Goal: Task Accomplishment & Management: Manage account settings

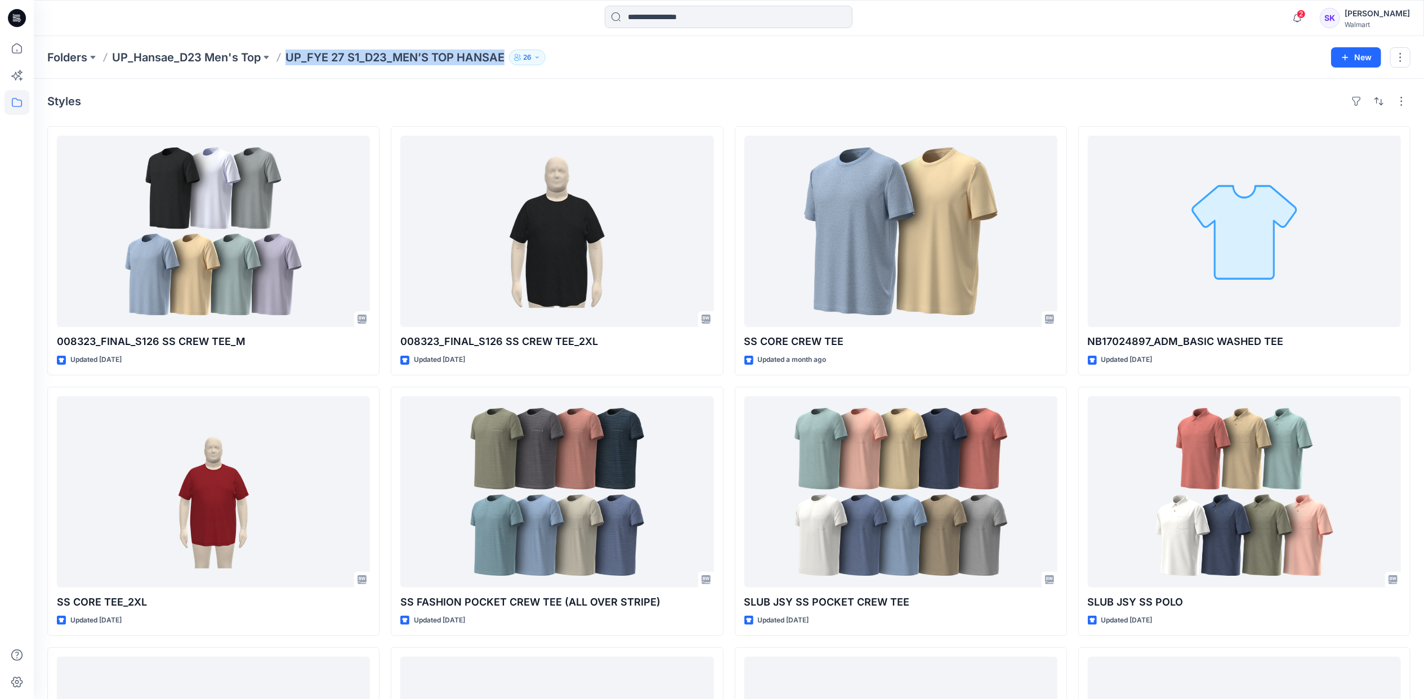
drag, startPoint x: 507, startPoint y: 57, endPoint x: 288, endPoint y: 65, distance: 219.2
click at [288, 65] on div "Folders UP_Hansae_D23 Men's Top UP_FYE 27 S1_D23_MEN’S TOP HANSAE 26 New" at bounding box center [729, 57] width 1390 height 43
copy p "UP_FYE 27 S1_D23_MEN’S TOP HANSAE"
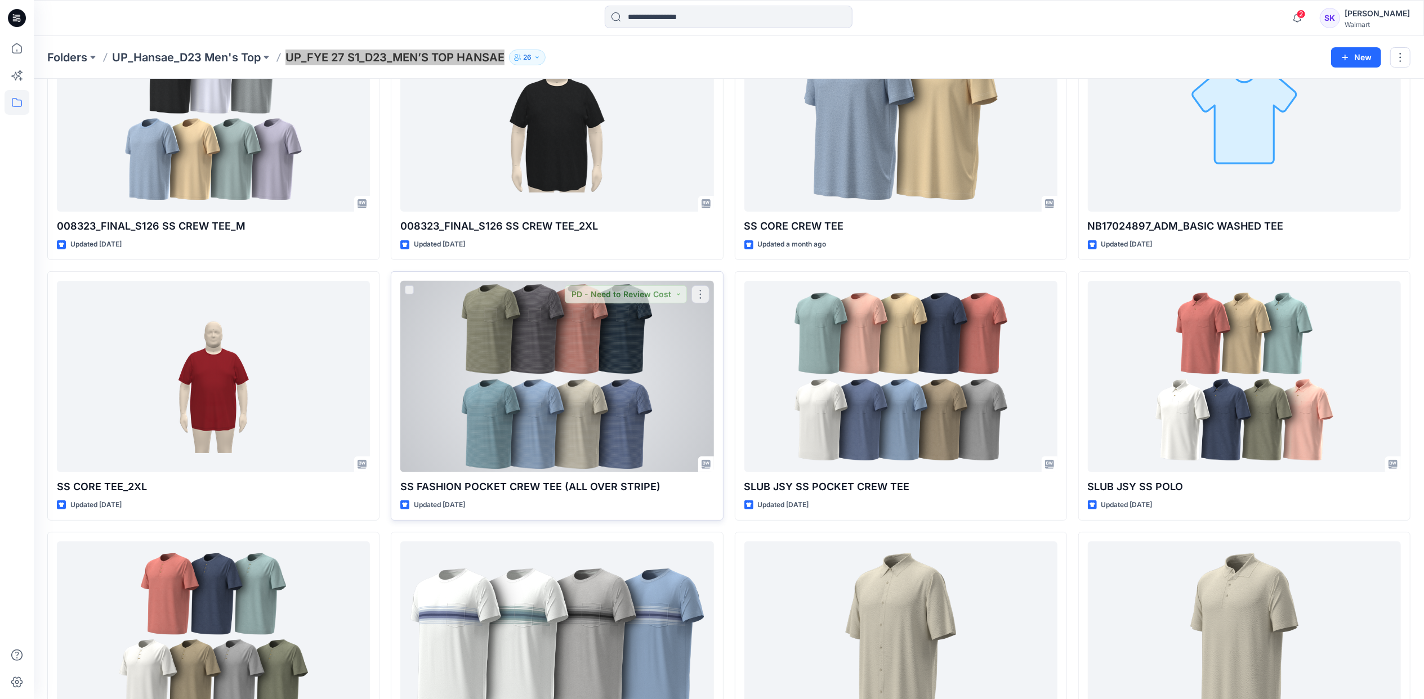
scroll to position [212, 0]
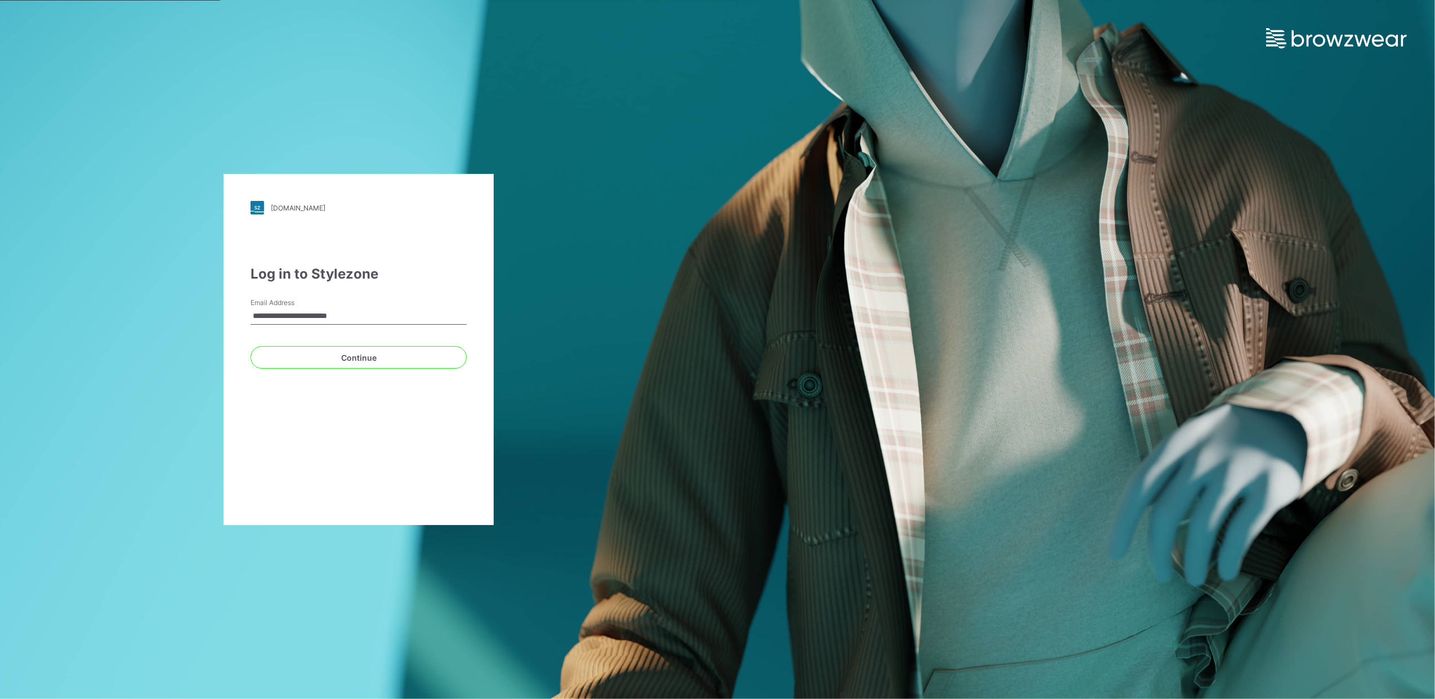
click at [787, 37] on div at bounding box center [717, 24] width 1435 height 48
click at [379, 356] on button "Continue" at bounding box center [359, 357] width 216 height 23
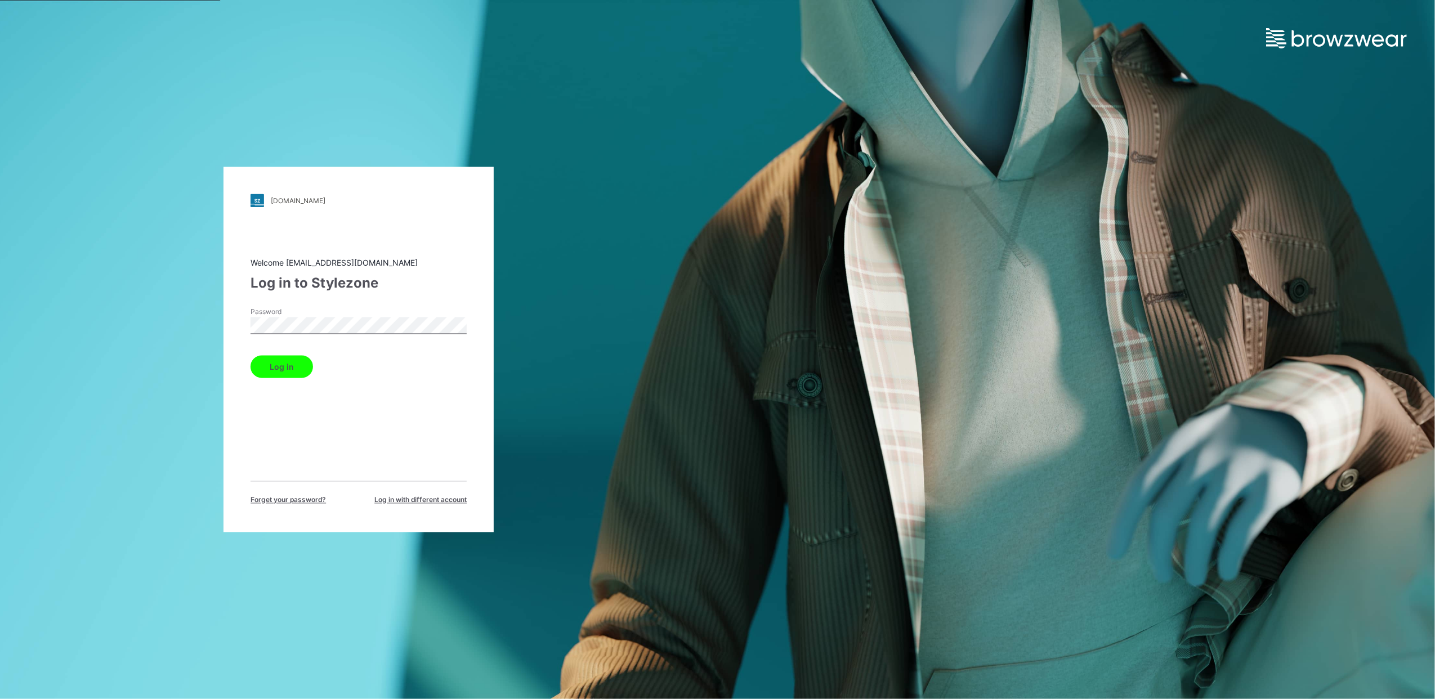
click at [297, 360] on button "Log in" at bounding box center [282, 367] width 62 height 23
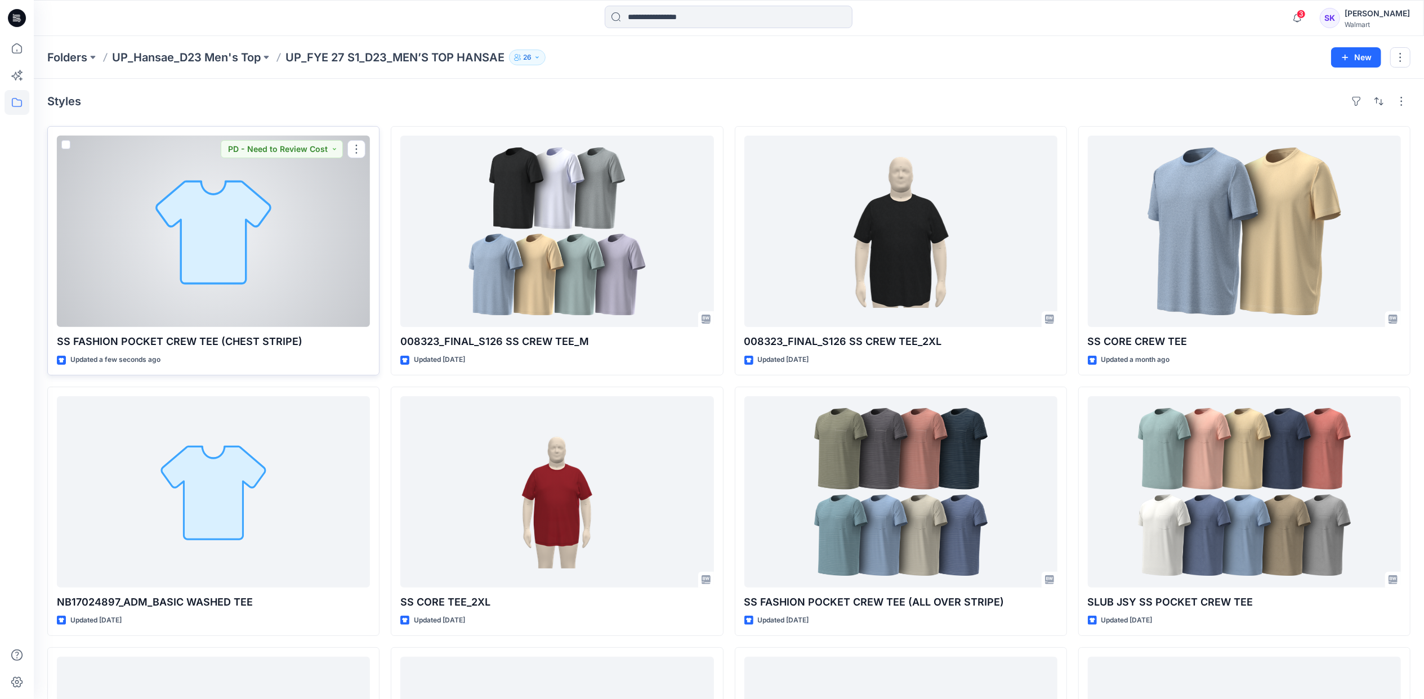
click at [228, 269] on div at bounding box center [213, 231] width 313 height 191
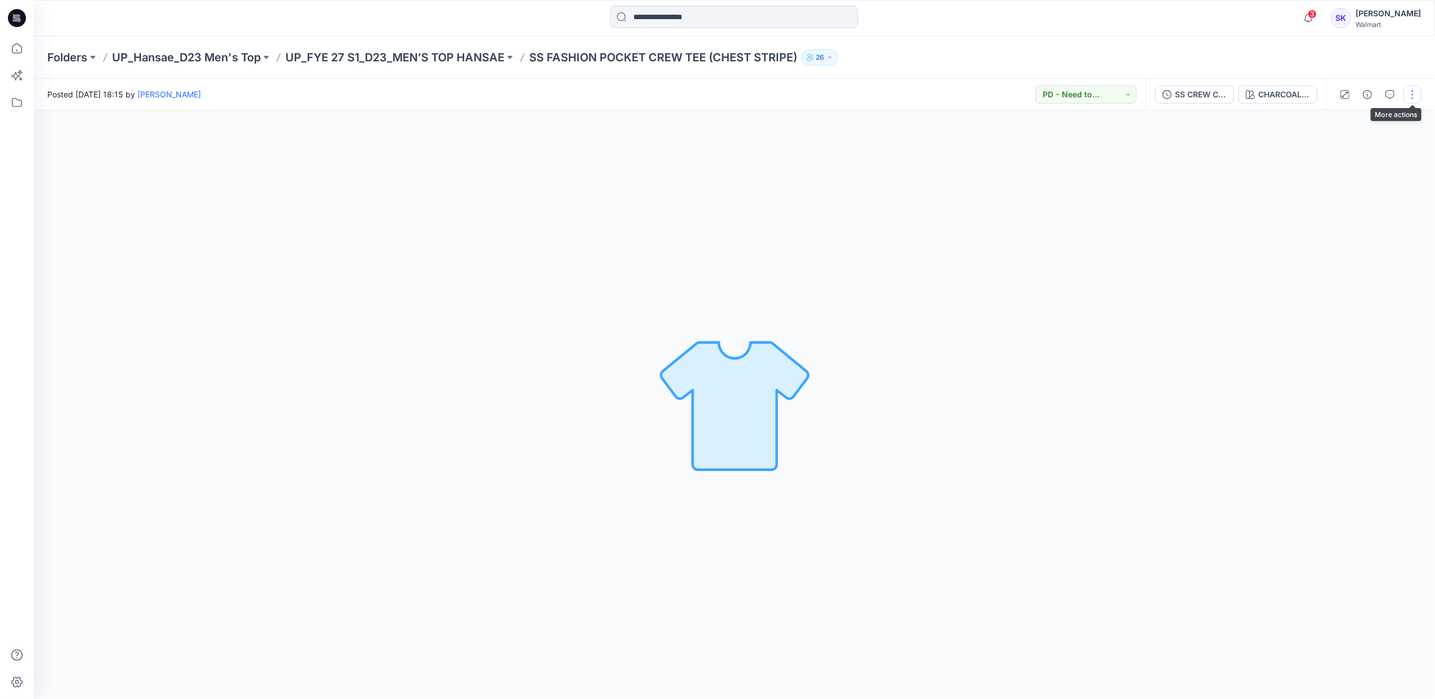
click at [1419, 91] on button "button" at bounding box center [1413, 95] width 18 height 18
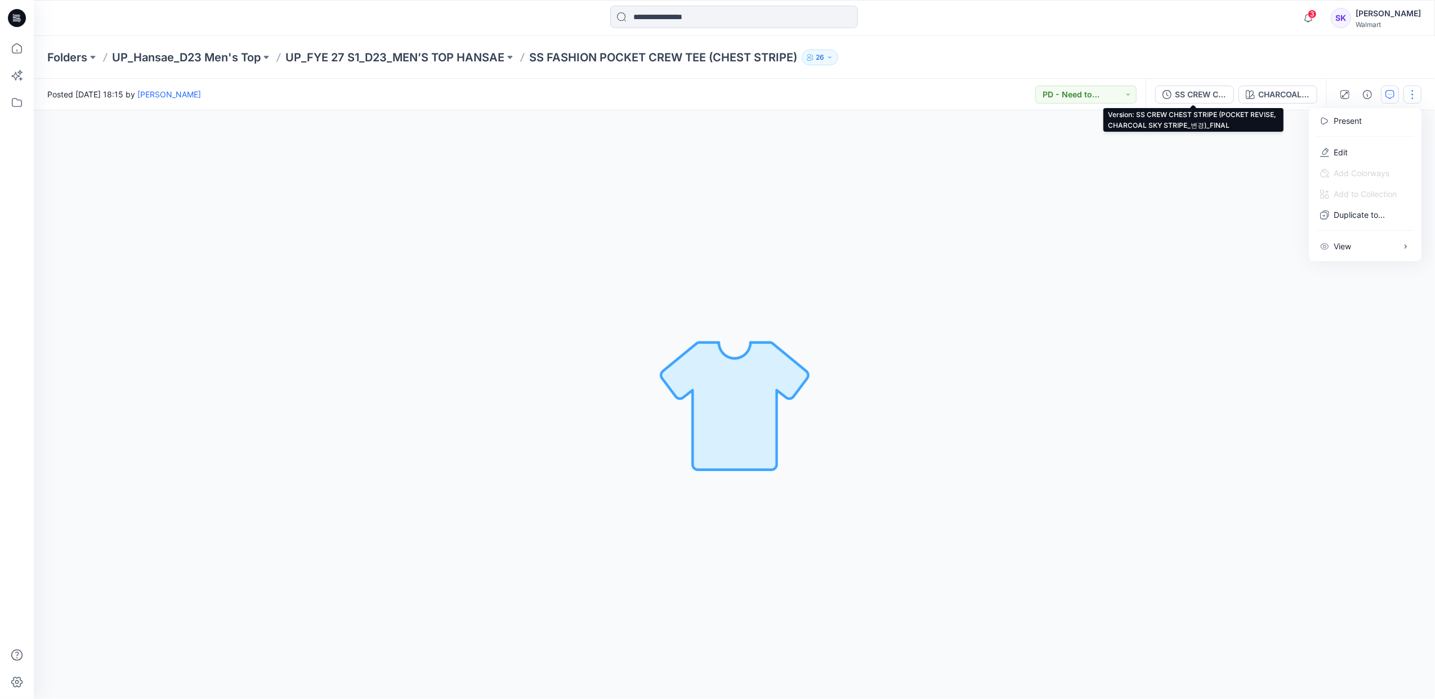
click at [1171, 90] on button "SS CREW CHEST STRIPE (POCKET REVISE, CHARCOAL SKY STRIPE_변경)_FINAL" at bounding box center [1194, 95] width 79 height 18
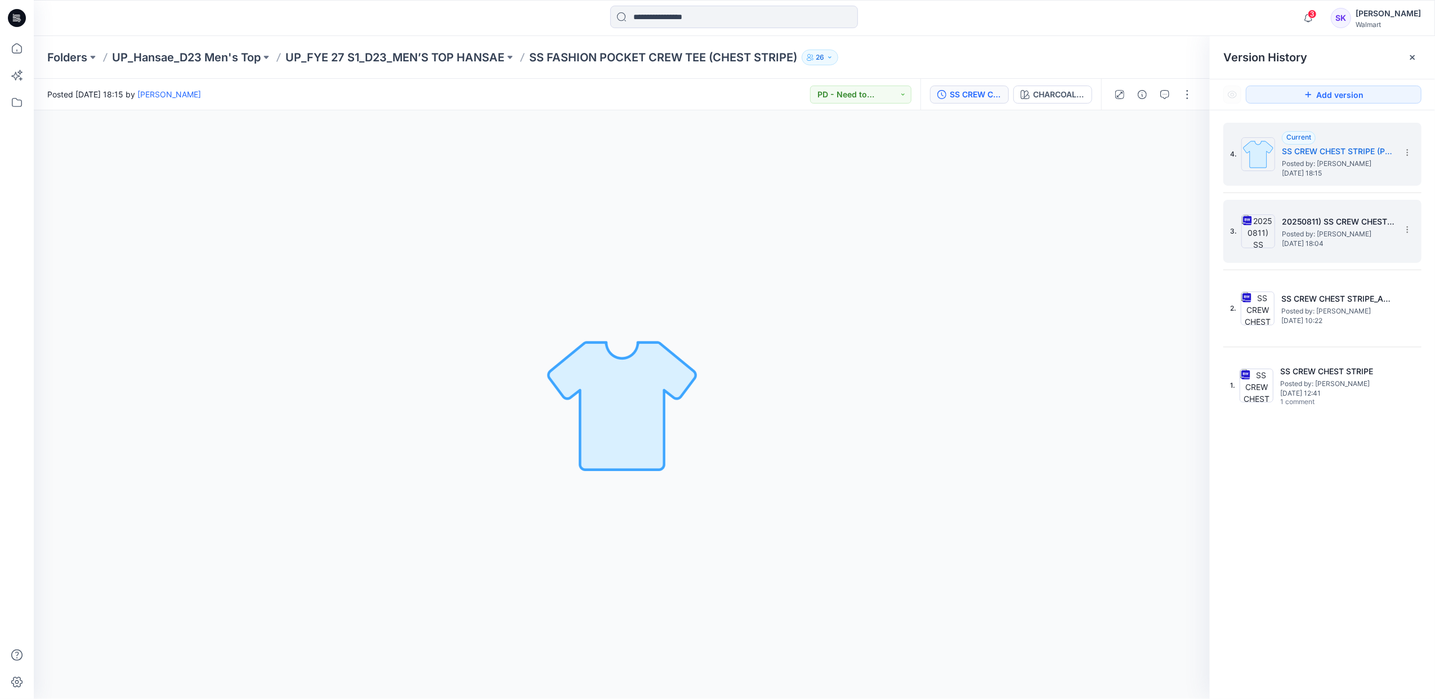
click at [1375, 222] on h5 "20250811) SS CREW CHEST STRIPE (POCKET REVISE, CHARCOAL SKY STRIPE_변경)" at bounding box center [1338, 222] width 113 height 14
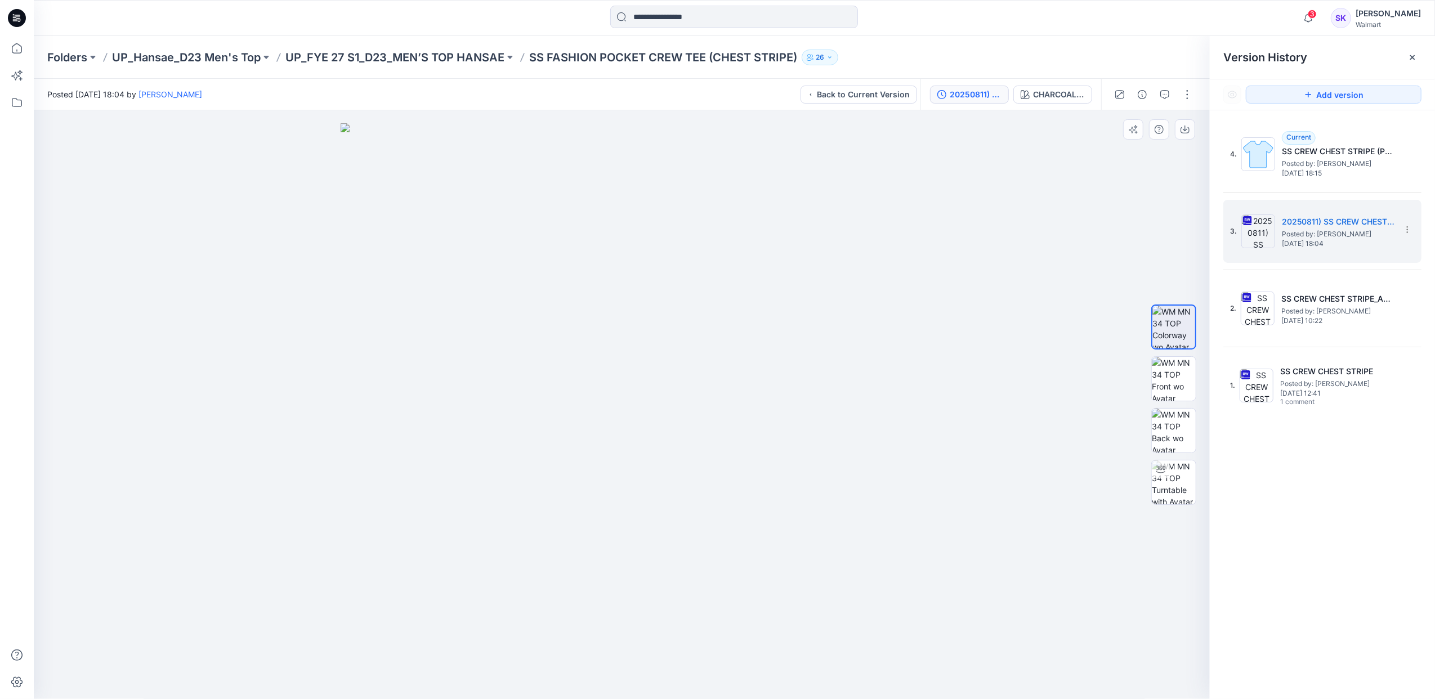
click at [651, 325] on img at bounding box center [622, 411] width 563 height 576
click at [1413, 146] on section at bounding box center [1407, 152] width 18 height 18
click at [1352, 220] on span "Delete Version" at bounding box center [1329, 225] width 52 height 14
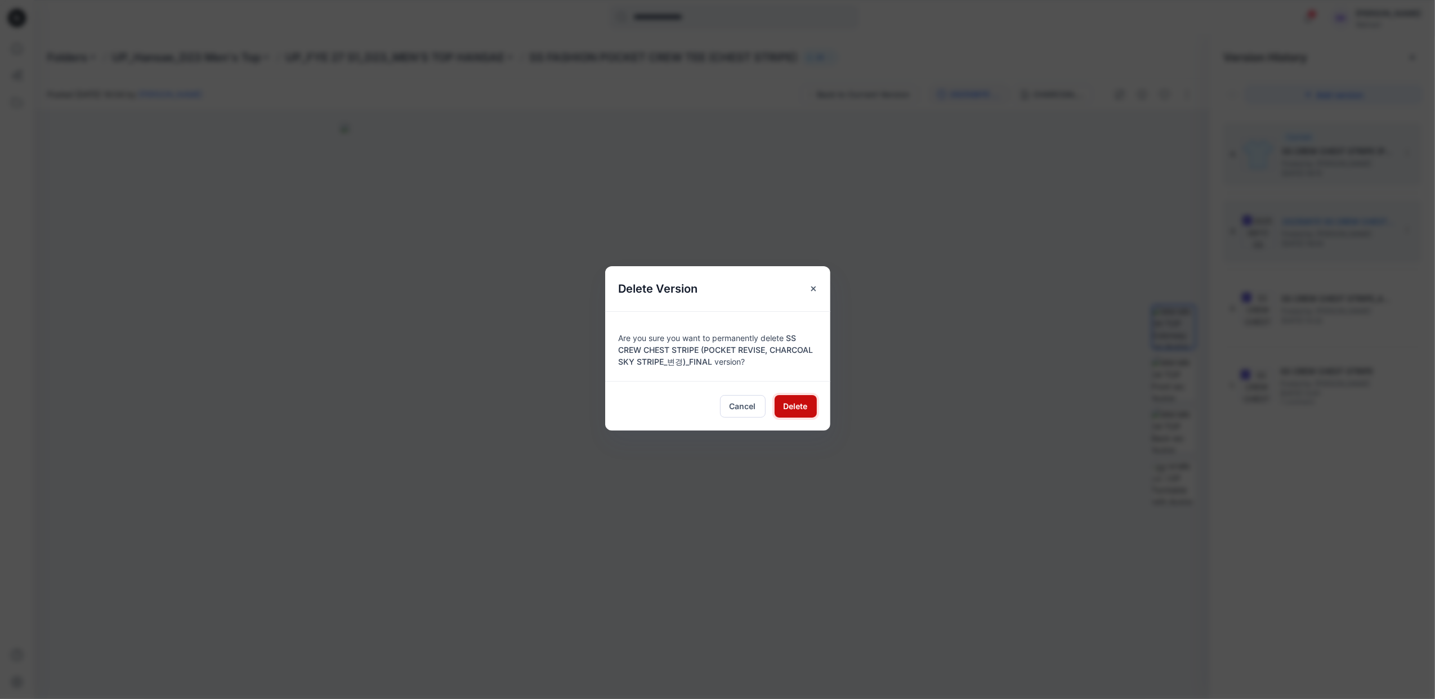
click at [793, 410] on span "Delete" at bounding box center [796, 406] width 24 height 12
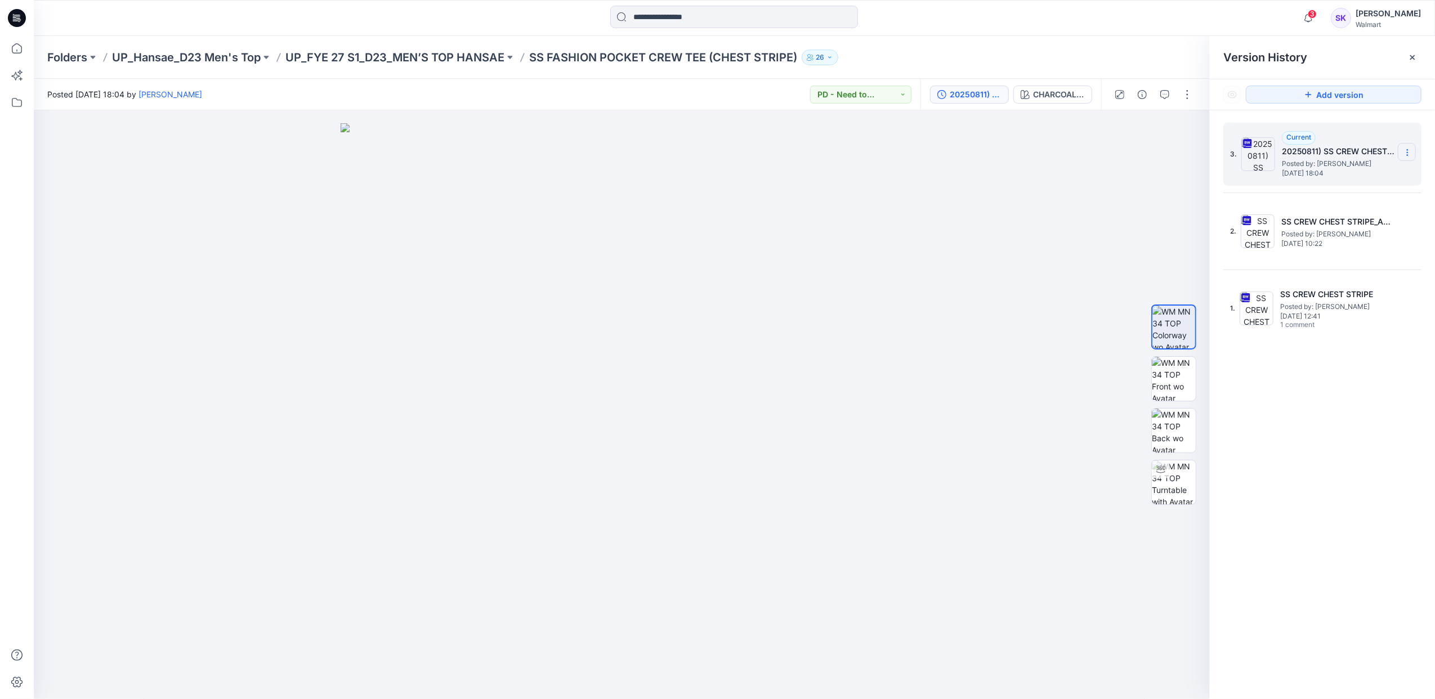
click at [1403, 150] on icon at bounding box center [1407, 152] width 9 height 9
click at [1368, 215] on div "Rename Version" at bounding box center [1347, 220] width 131 height 23
click at [1386, 154] on input "**********" at bounding box center [1352, 151] width 124 height 18
click at [1407, 152] on input "**********" at bounding box center [1352, 151] width 124 height 18
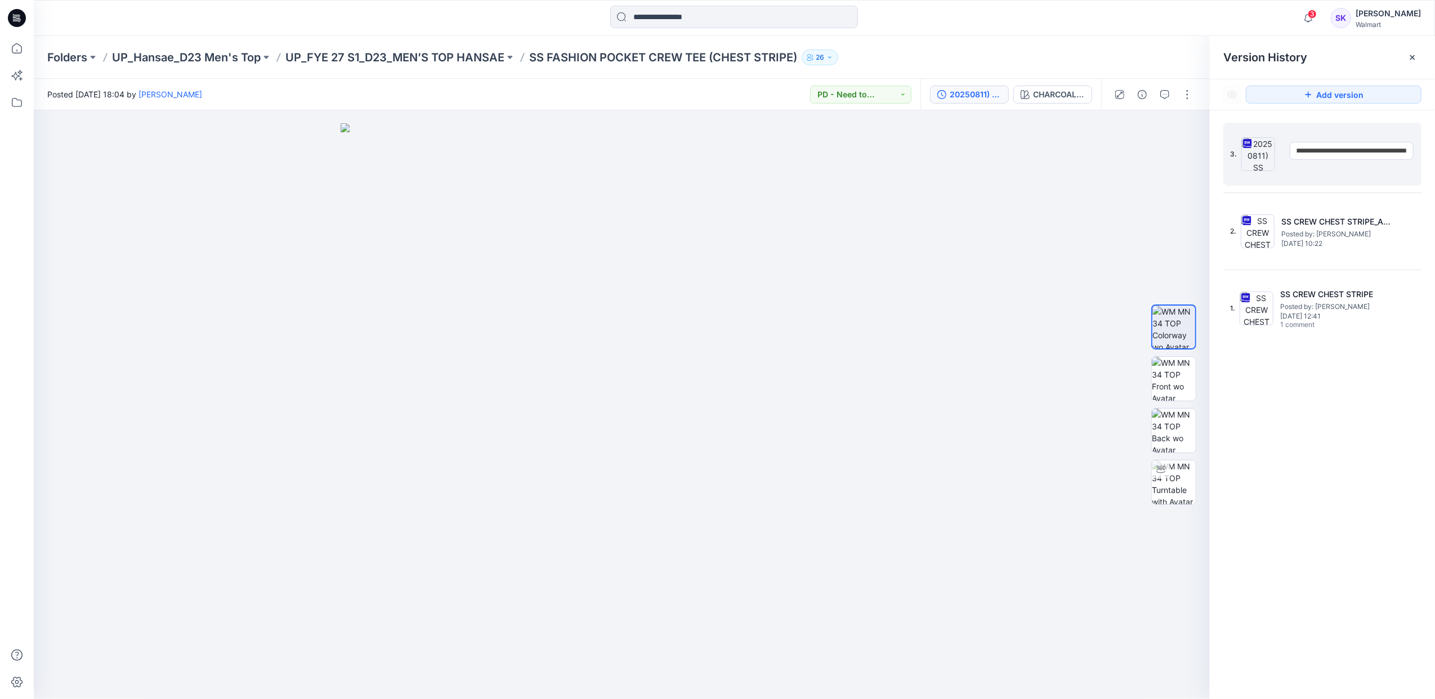
scroll to position [0, 0]
click at [1255, 449] on div "**********" at bounding box center [1322, 412] width 225 height 605
click at [1161, 426] on img at bounding box center [1174, 431] width 44 height 44
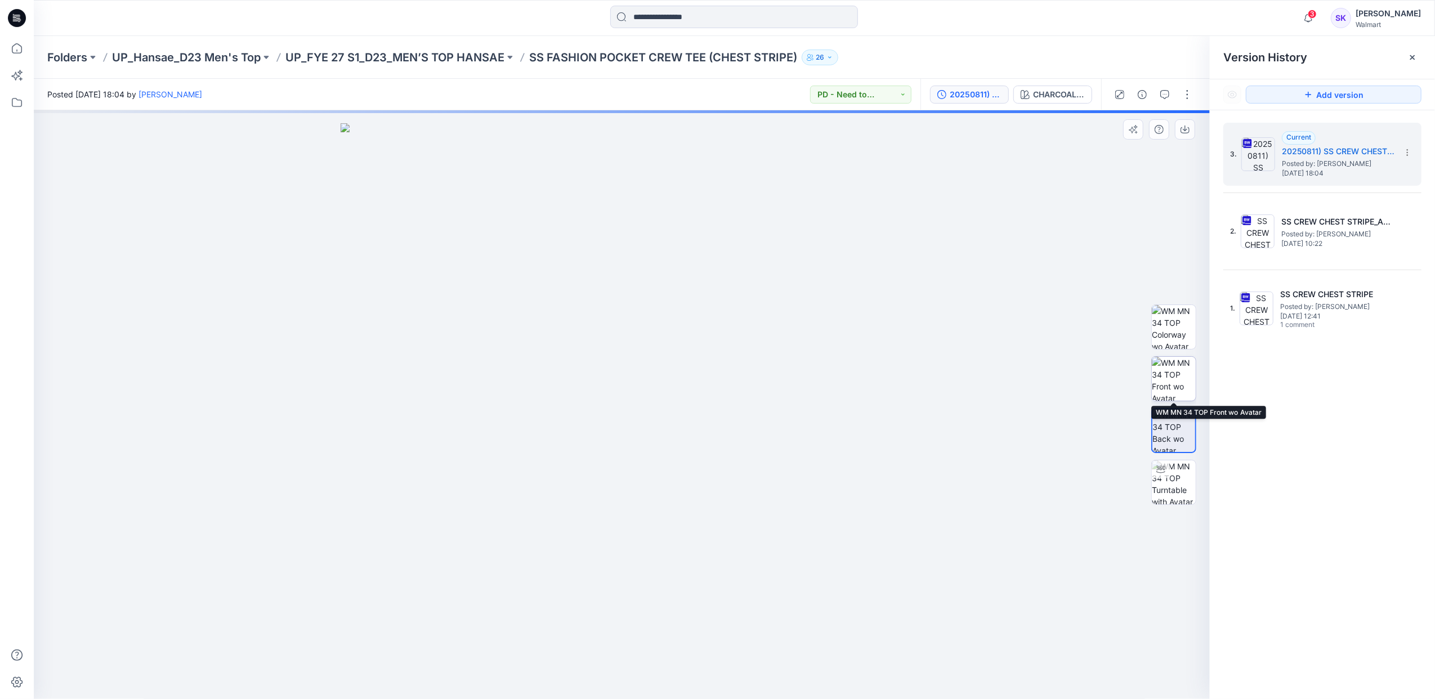
click at [1164, 377] on img at bounding box center [1174, 379] width 44 height 44
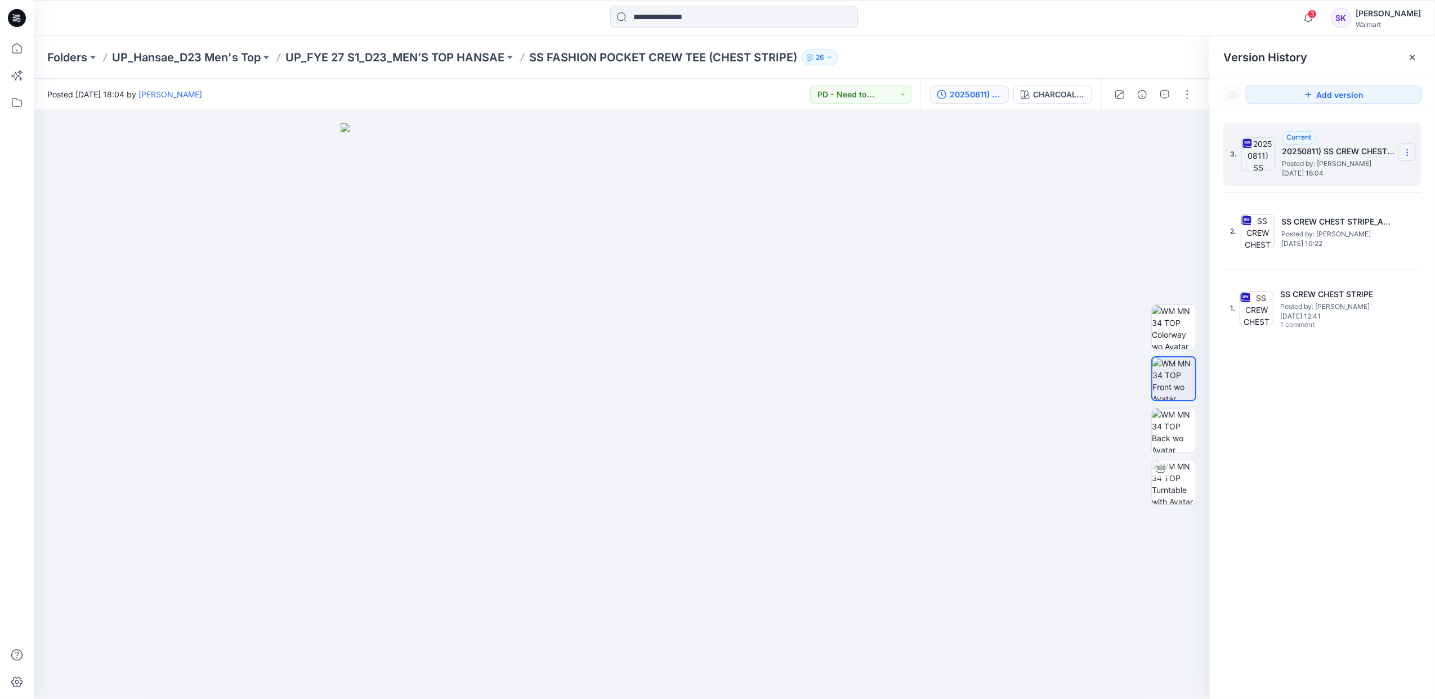
click at [1408, 152] on icon at bounding box center [1407, 152] width 9 height 9
click at [1054, 50] on div "Folders UP_Hansae_D23 Men's Top UP_FYE 27 S1_D23_MEN’S TOP HANSAE SS FASHION PO…" at bounding box center [690, 58] width 1287 height 16
drag, startPoint x: 1322, startPoint y: 64, endPoint x: 1404, endPoint y: 64, distance: 81.6
click at [1322, 64] on div "Version History" at bounding box center [1323, 58] width 198 height 16
click at [1406, 60] on div at bounding box center [1413, 57] width 18 height 18
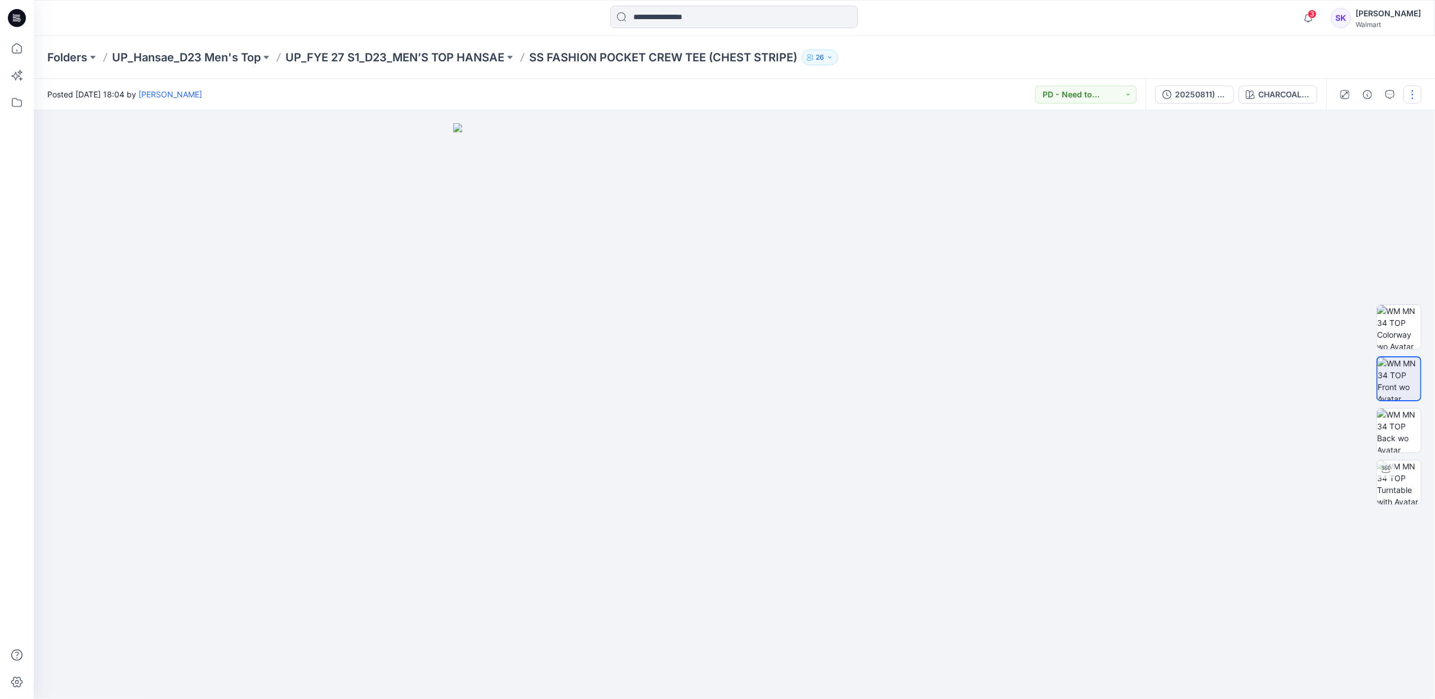
click at [1408, 97] on button "button" at bounding box center [1413, 95] width 18 height 18
click at [1350, 145] on button "Edit" at bounding box center [1366, 152] width 104 height 21
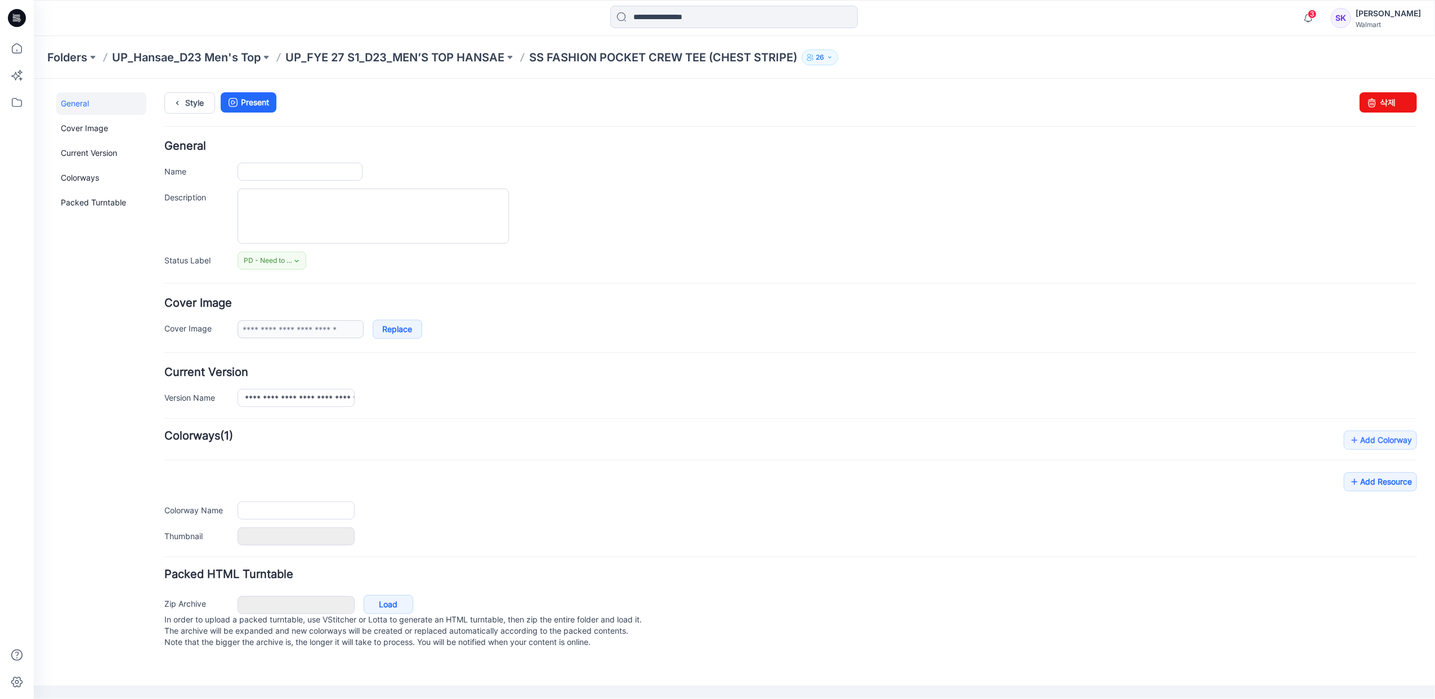
type input "**********"
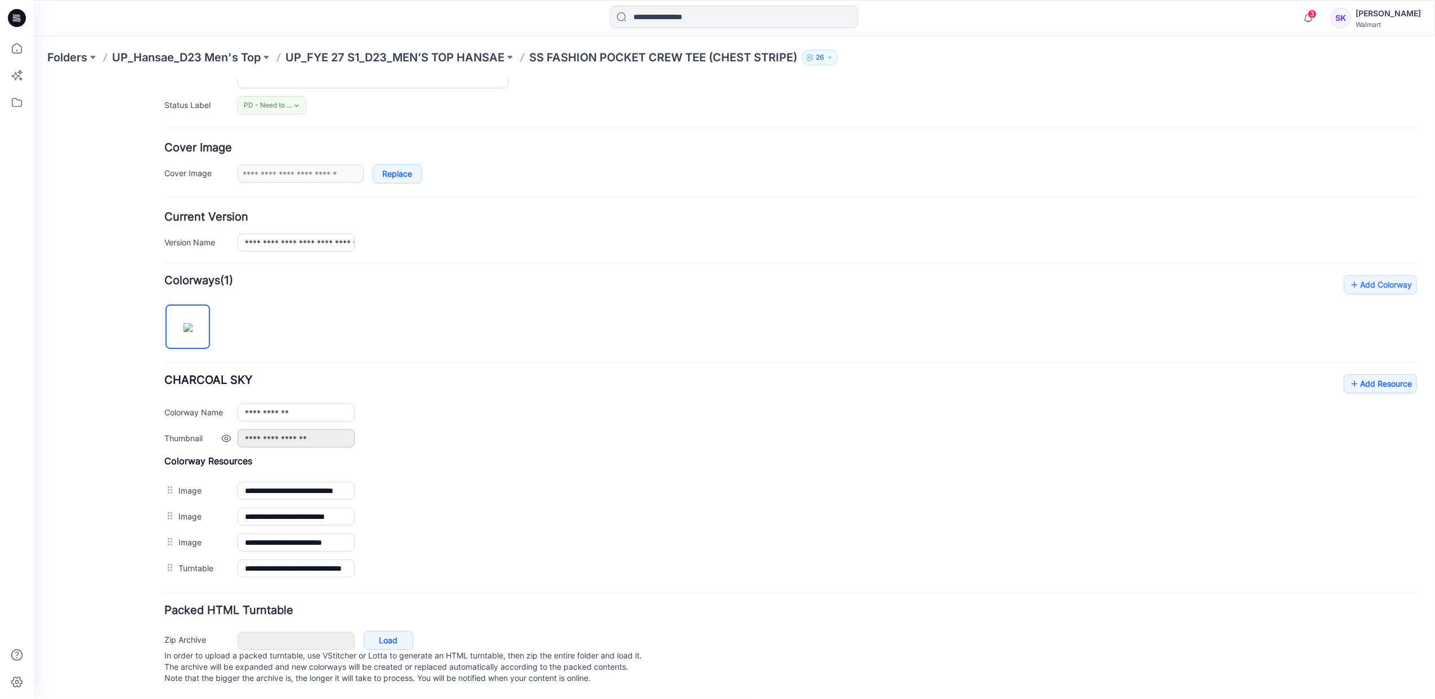
scroll to position [172, 0]
click at [1376, 374] on link "Add Resource" at bounding box center [1379, 383] width 73 height 19
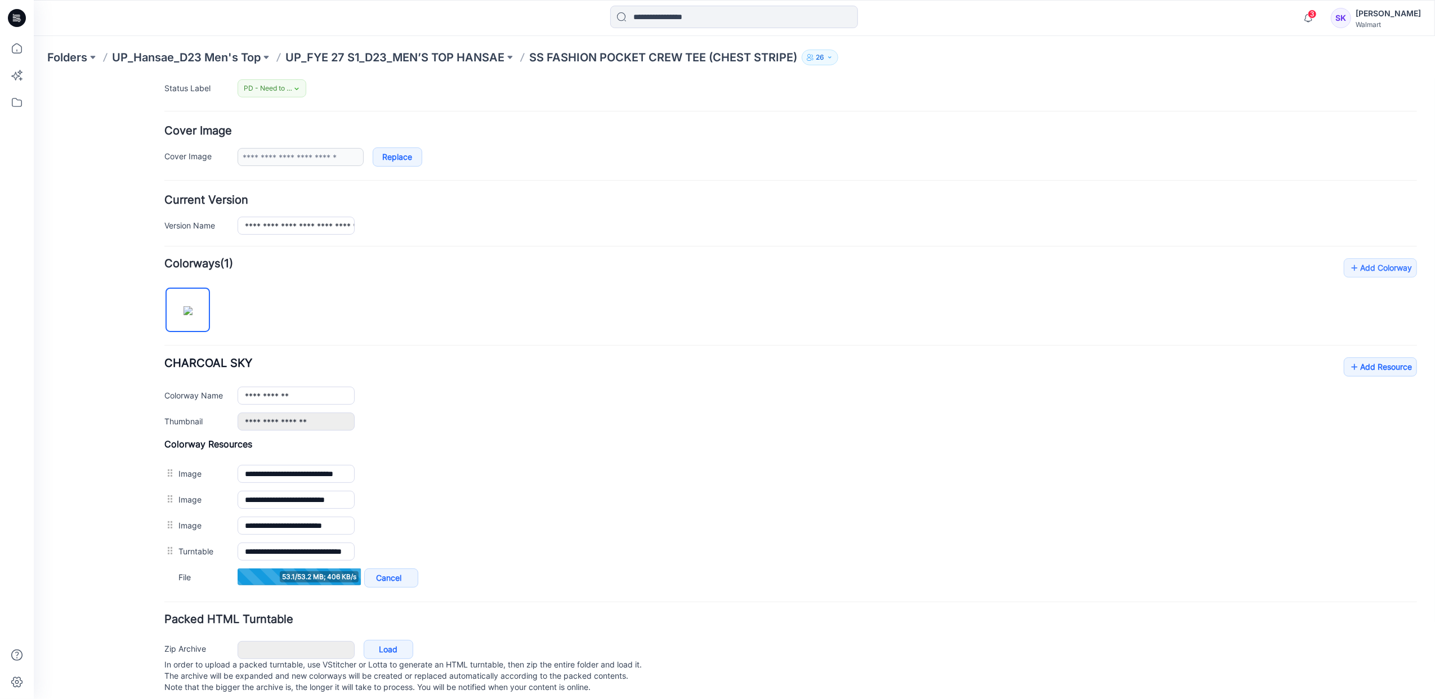
drag, startPoint x: 514, startPoint y: 60, endPoint x: 277, endPoint y: 68, distance: 237.2
click at [277, 68] on div "Folders UP_Hansae_D23 Men's Top UP_FYE 27 S1_D23_MEN’S TOP HANSAE SS FASHION PO…" at bounding box center [734, 57] width 1401 height 43
drag, startPoint x: 300, startPoint y: 61, endPoint x: 514, endPoint y: 62, distance: 213.4
click at [514, 62] on div "Folders UP_Hansae_D23 Men's Top UP_FYE 27 S1_D23_MEN’S TOP HANSAE SS FASHION PO…" at bounding box center [734, 57] width 1401 height 43
copy div "UP_FYE 27 S1_D23_MEN’S TOP HANSAE"
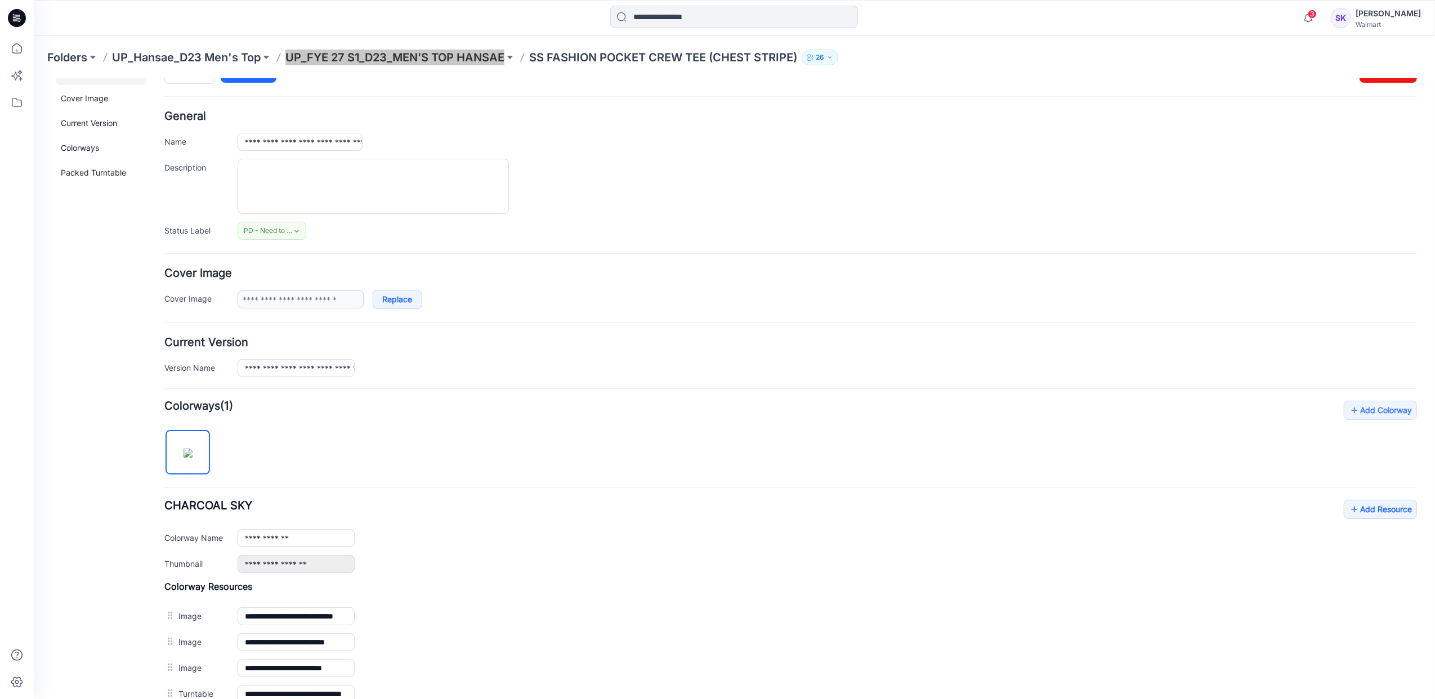
scroll to position [0, 0]
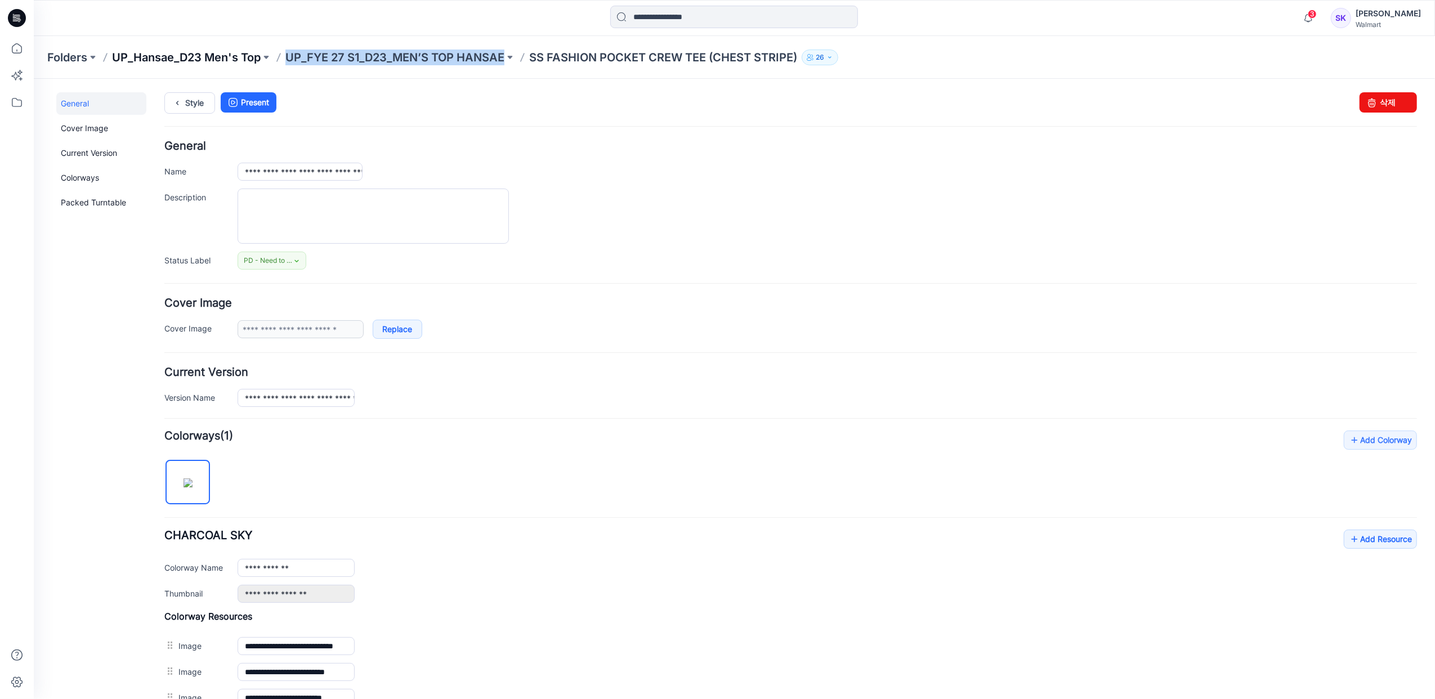
click at [227, 60] on p "UP_Hansae_D23 Men's Top" at bounding box center [186, 58] width 149 height 16
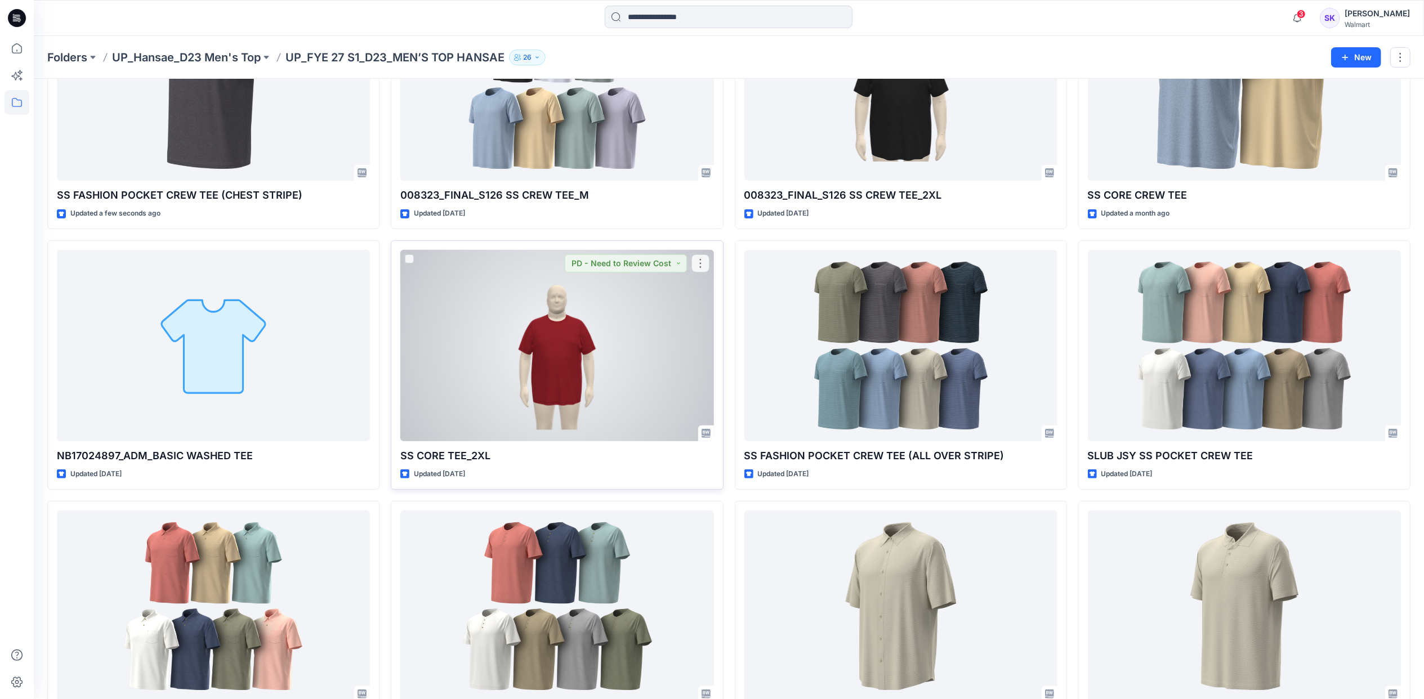
scroll to position [61, 0]
